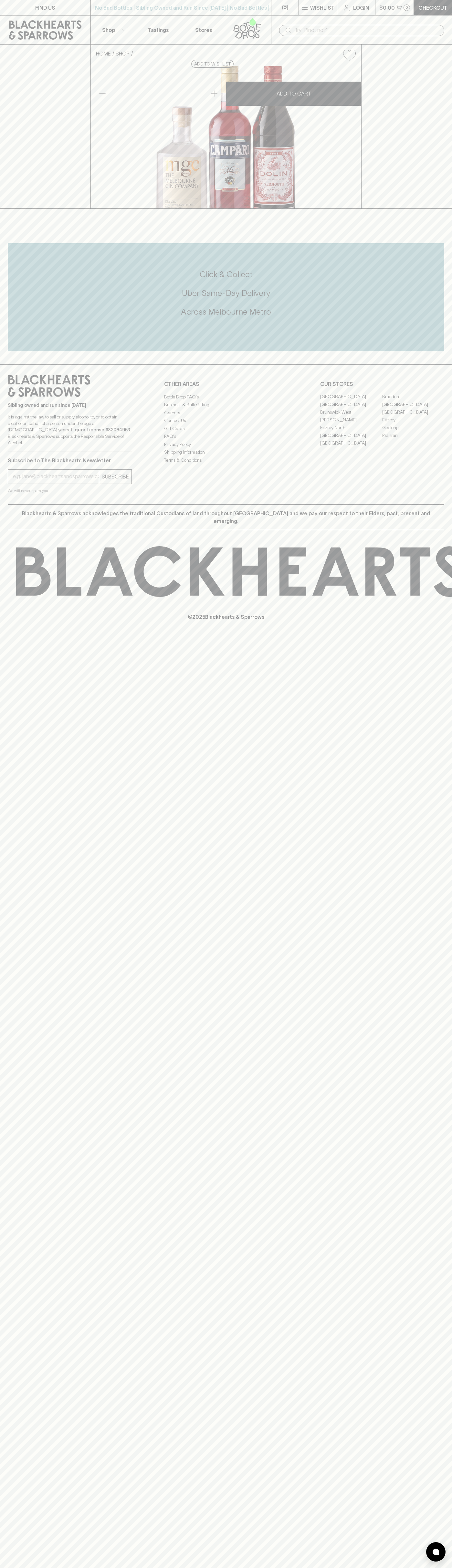
click at [74, 24] on icon at bounding box center [45, 29] width 80 height 19
click at [420, 1133] on div "FIND US | No Bad Bottles | Sibling Owned and Run Since 2006 | No Bad Bottles | …" at bounding box center [226, 784] width 452 height 1568
click at [276, 1568] on html "FIND US | No Bad Bottles | Sibling Owned and Run Since 2006 | No Bad Bottles | …" at bounding box center [226, 784] width 452 height 1568
click at [29, 352] on div "Click & Collect Uber Same-Day Delivery Across Melbourne Metro" at bounding box center [226, 298] width 437 height 108
